Goal: Task Accomplishment & Management: Use online tool/utility

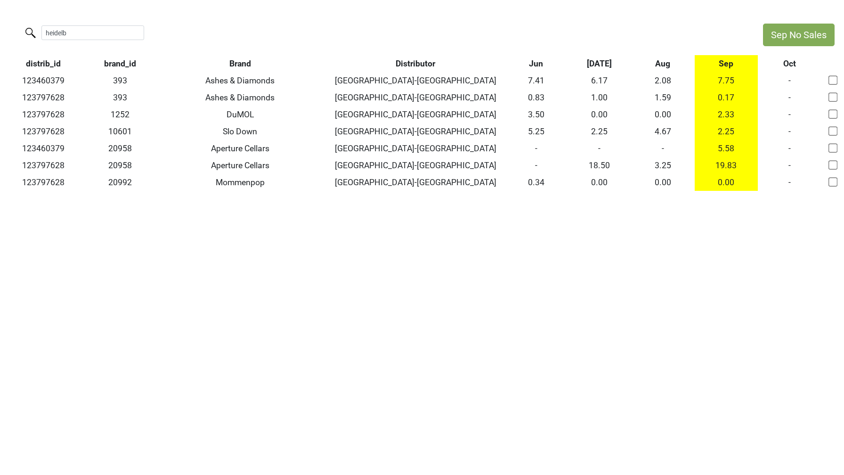
click at [0, 24] on div "heidelb" at bounding box center [377, 34] width 754 height 20
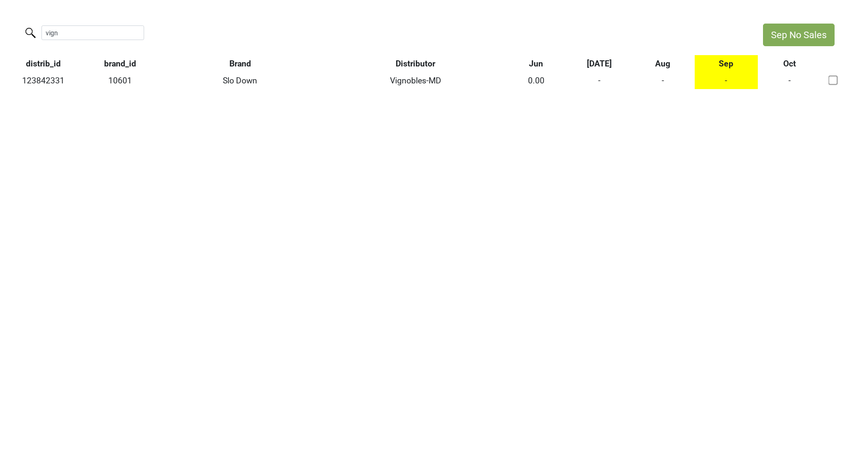
type input "vign"
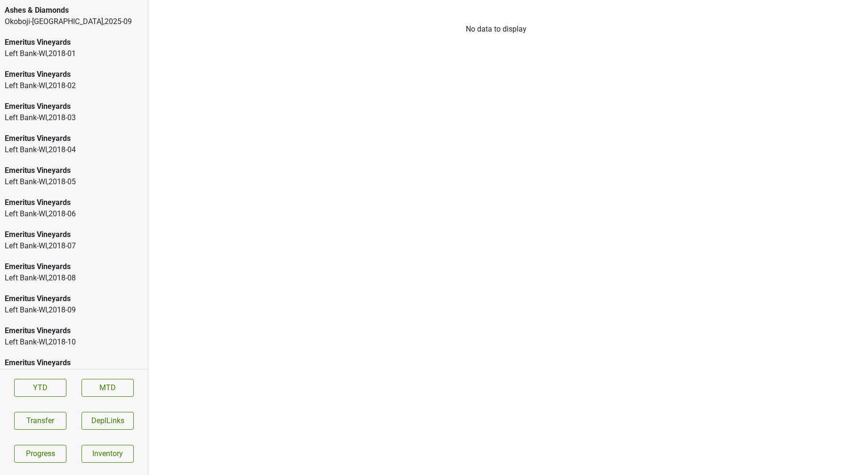
click at [25, 19] on div "Okoboji-[GEOGRAPHIC_DATA] , 2025 - 09" at bounding box center [74, 21] width 138 height 11
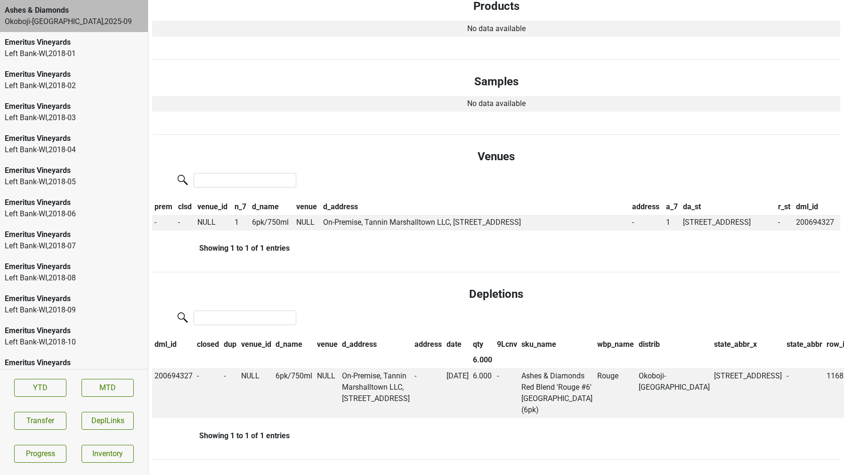
scroll to position [1457, 0]
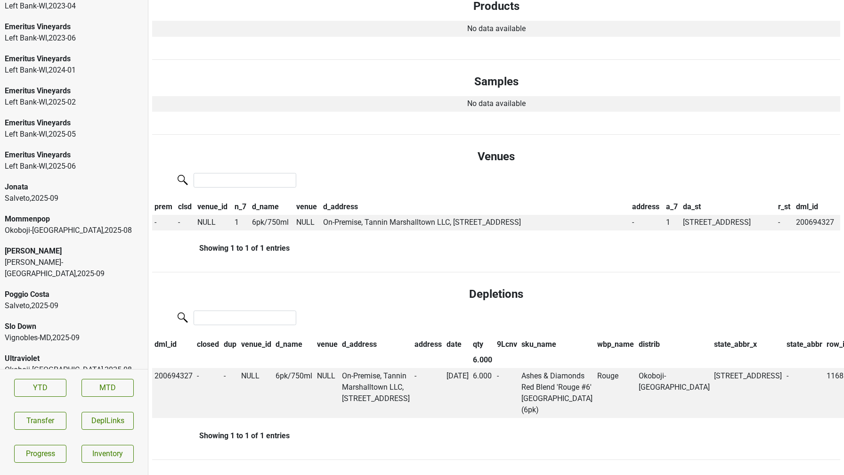
click at [43, 332] on div "Vignobles-MD , 2025 - 09" at bounding box center [74, 337] width 138 height 11
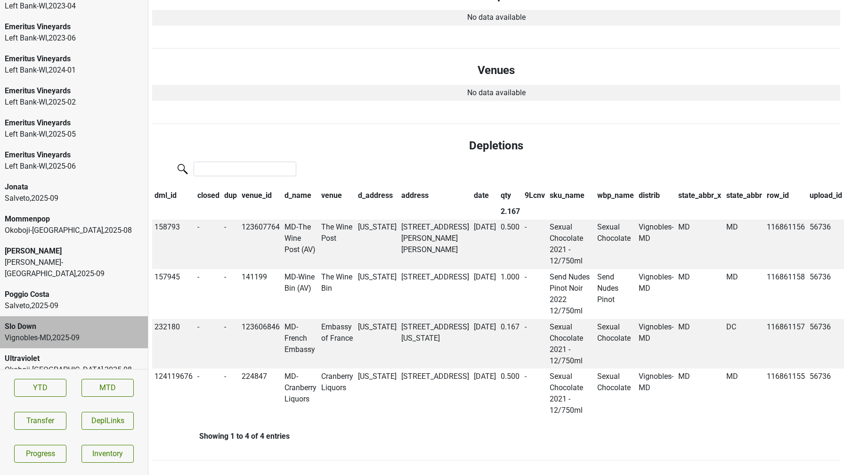
scroll to position [0, 0]
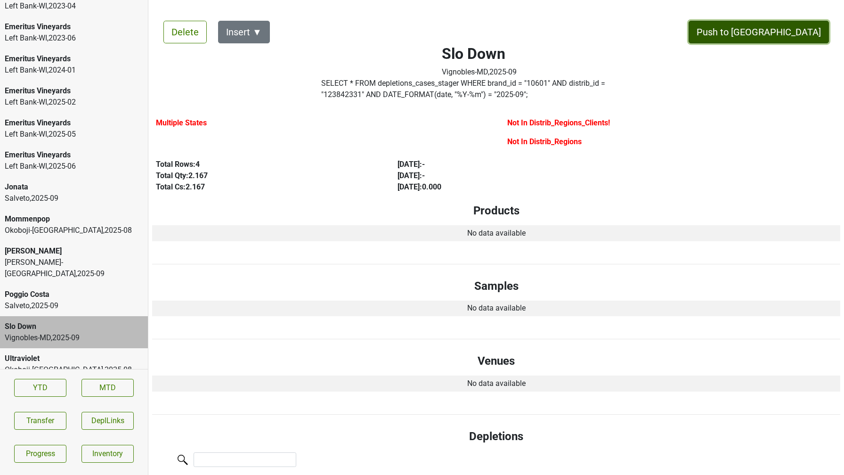
click at [781, 34] on button "Push to [GEOGRAPHIC_DATA]" at bounding box center [759, 32] width 140 height 23
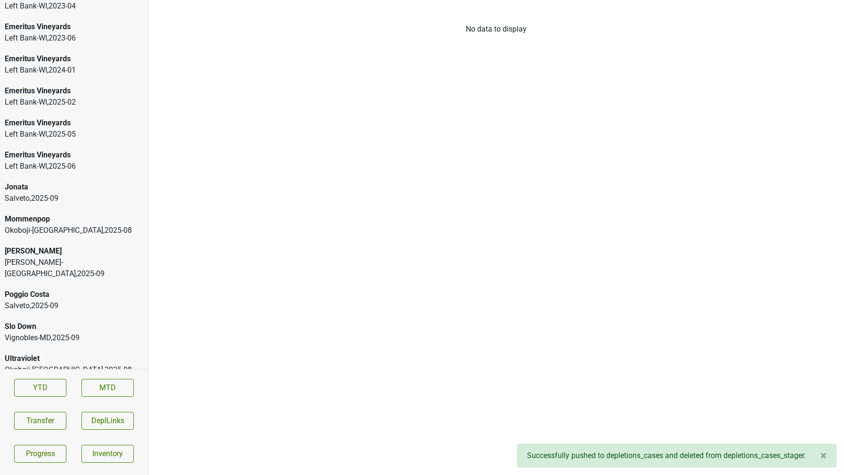
scroll to position [1425, 0]
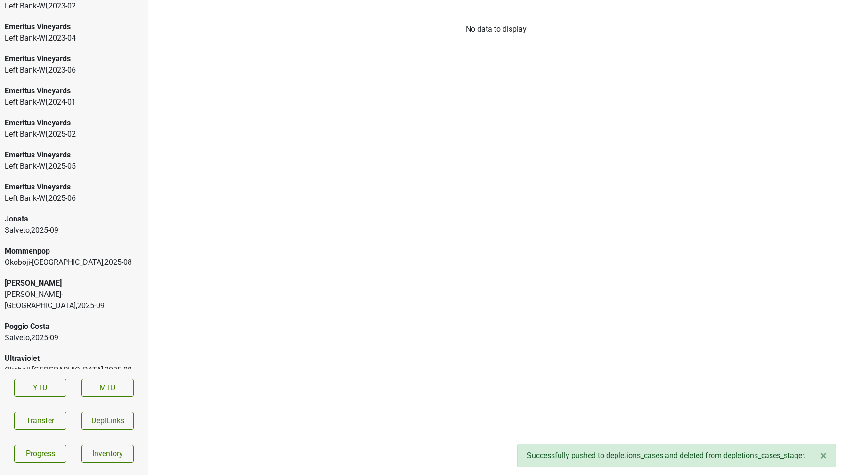
click at [63, 274] on div "[PERSON_NAME] [PERSON_NAME]-[GEOGRAPHIC_DATA] , 2025 - 09" at bounding box center [74, 294] width 148 height 43
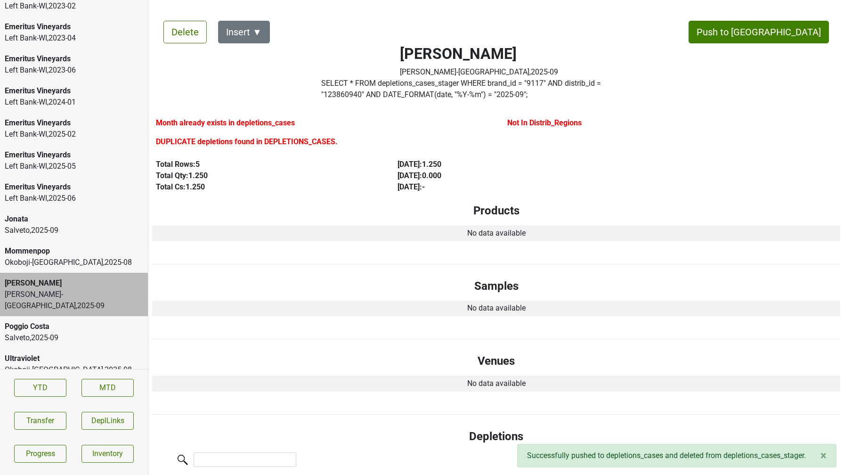
click at [78, 223] on div "Jonata" at bounding box center [74, 218] width 138 height 11
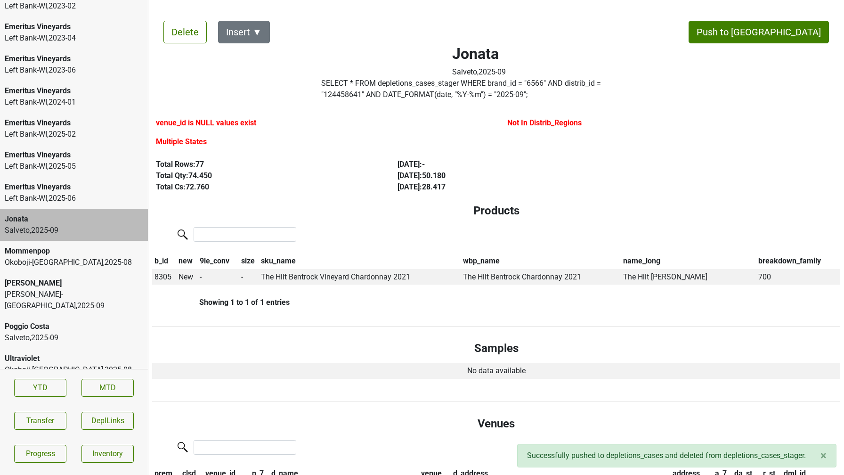
click at [63, 321] on div "Poggio Costa" at bounding box center [74, 326] width 138 height 11
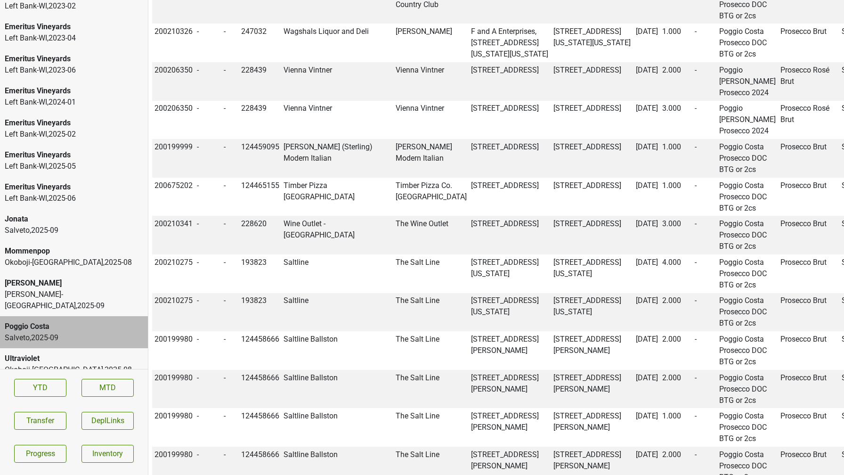
scroll to position [1152, 0]
